Goal: Task Accomplishment & Management: Complete application form

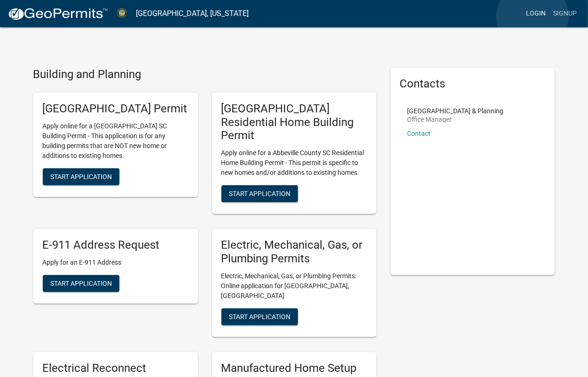
click at [533, 17] on link "Login" at bounding box center [535, 14] width 27 height 18
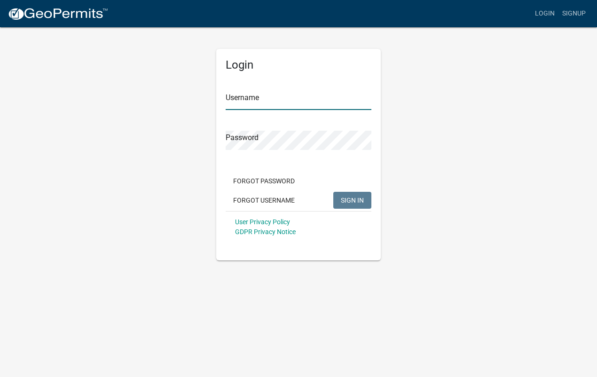
click at [238, 99] on input "Username" at bounding box center [299, 100] width 146 height 19
type input "[EMAIL_ADDRESS][DOMAIN_NAME]"
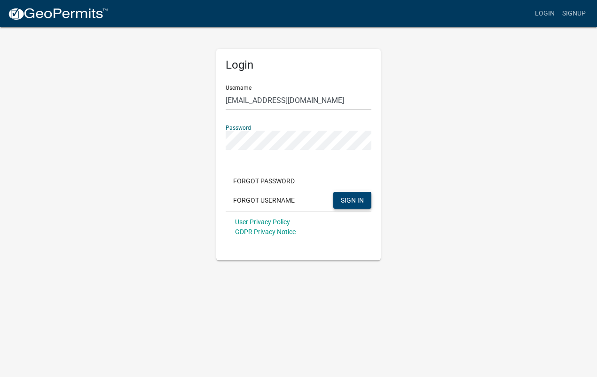
click at [353, 202] on span "SIGN IN" at bounding box center [352, 200] width 23 height 8
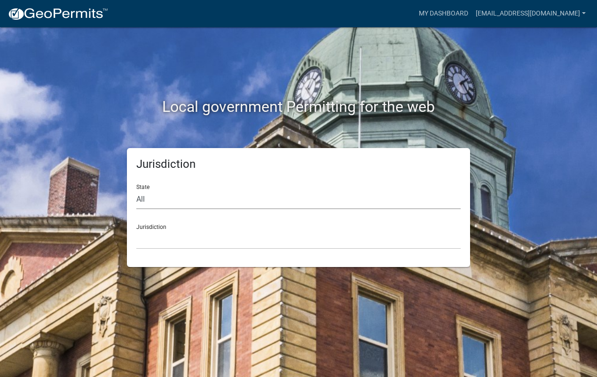
click at [183, 201] on select "All Colorado Georgia Indiana Iowa Kansas Minnesota Ohio South Carolina Wisconsin" at bounding box center [298, 199] width 324 height 19
select select "[US_STATE]"
click at [136, 190] on select "All Colorado Georgia Indiana Iowa Kansas Minnesota Ohio South Carolina Wisconsin" at bounding box center [298, 199] width 324 height 19
click at [171, 234] on select "Abbeville County, South Carolina Jasper County, South Carolina" at bounding box center [298, 239] width 324 height 19
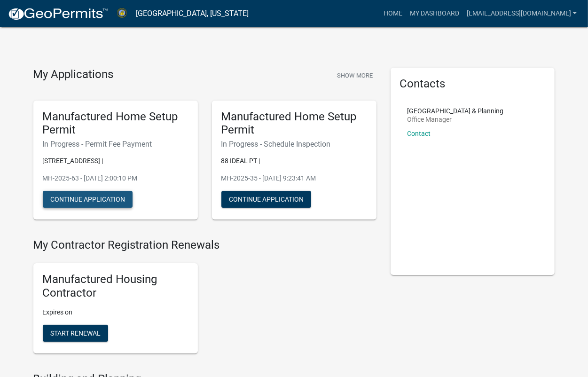
click at [81, 203] on button "Continue Application" at bounding box center [88, 199] width 90 height 17
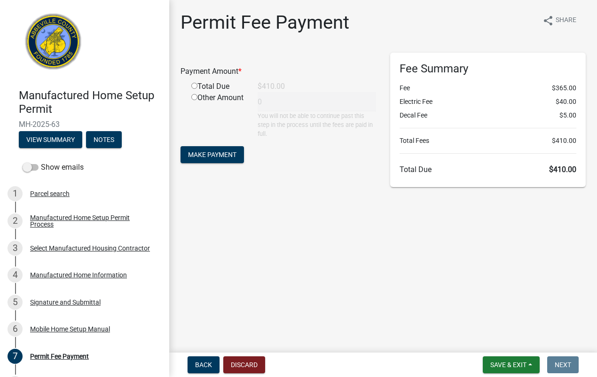
click at [194, 86] on input "radio" at bounding box center [194, 86] width 6 height 6
radio input "true"
type input "410"
click at [218, 158] on span "Make Payment" at bounding box center [212, 154] width 48 height 8
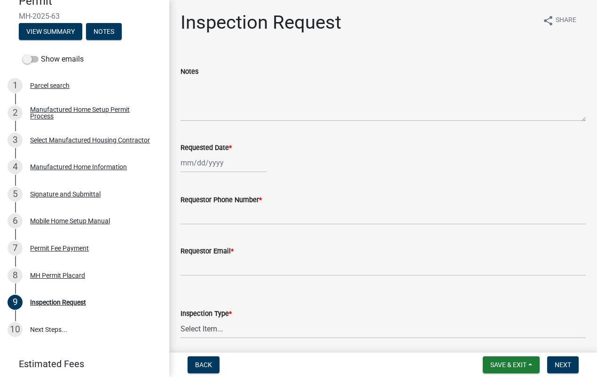
scroll to position [118, 0]
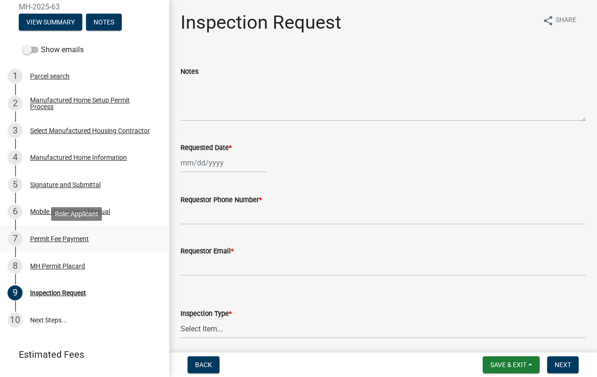
click at [59, 241] on div "Permit Fee Payment" at bounding box center [59, 239] width 59 height 7
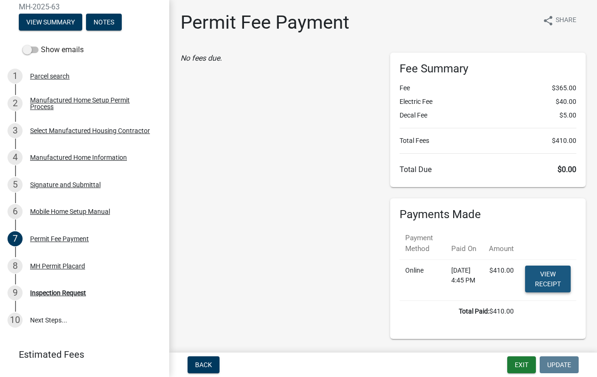
click at [530, 283] on link "View receipt" at bounding box center [548, 279] width 46 height 27
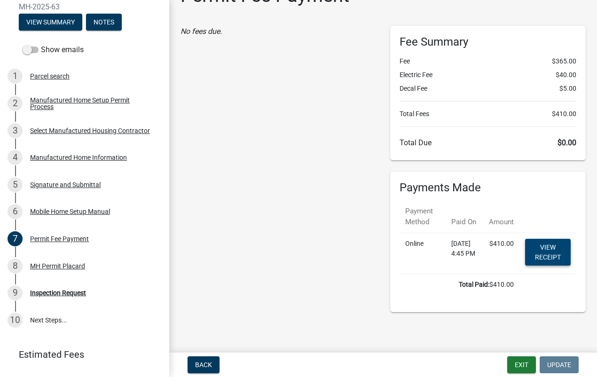
scroll to position [51, 0]
click at [65, 269] on div "MH Permit Placard" at bounding box center [57, 266] width 55 height 7
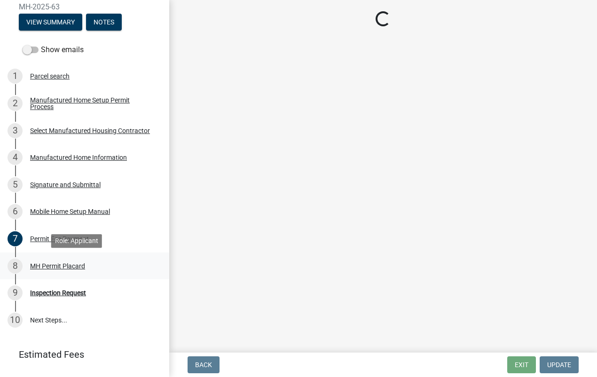
scroll to position [0, 0]
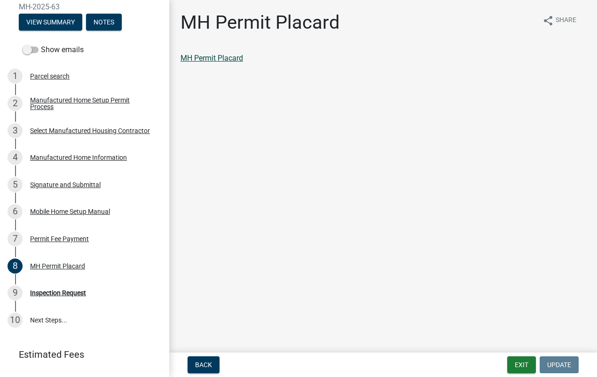
click at [233, 60] on link "MH Permit Placard" at bounding box center [212, 58] width 63 height 9
click at [46, 240] on div "Permit Fee Payment" at bounding box center [59, 239] width 59 height 7
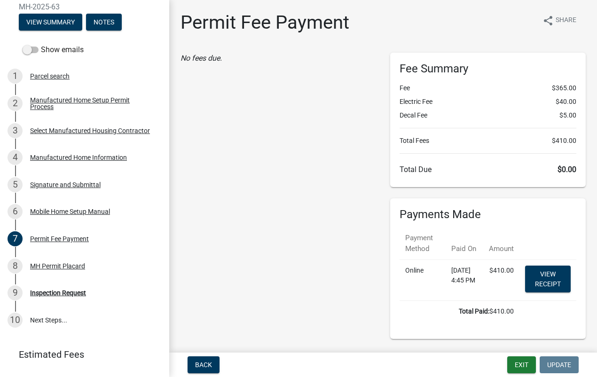
click at [240, 213] on div "No fees due." at bounding box center [279, 196] width 210 height 286
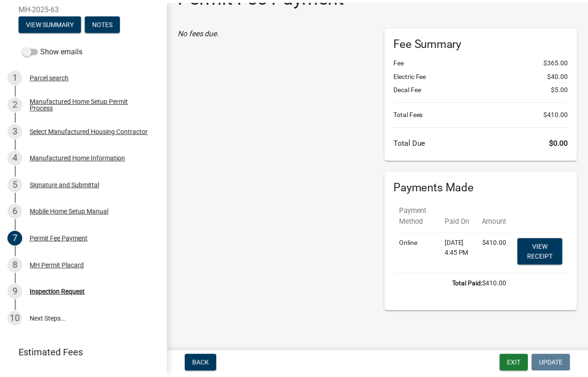
scroll to position [51, 0]
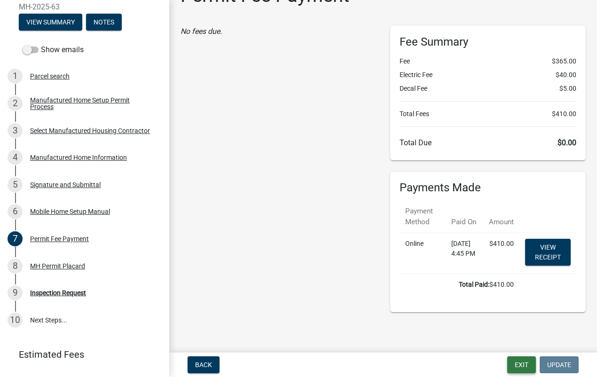
click at [515, 367] on button "Exit" at bounding box center [521, 364] width 29 height 17
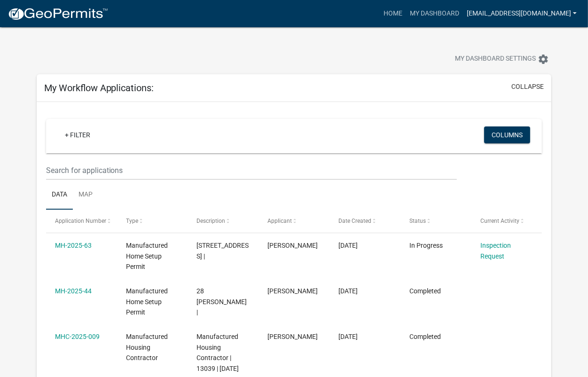
click at [574, 15] on link "[EMAIL_ADDRESS][DOMAIN_NAME]" at bounding box center [522, 14] width 118 height 18
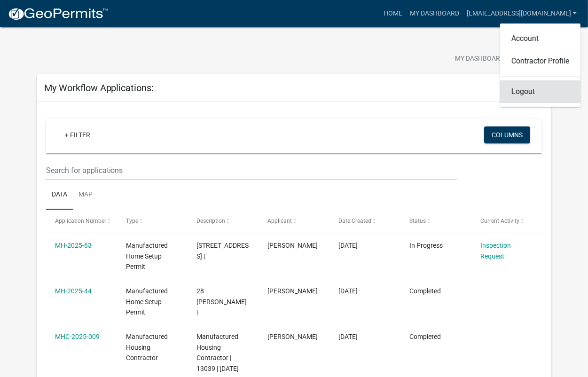
click at [519, 92] on link "Logout" at bounding box center [540, 91] width 80 height 23
